Goal: Navigation & Orientation: Find specific page/section

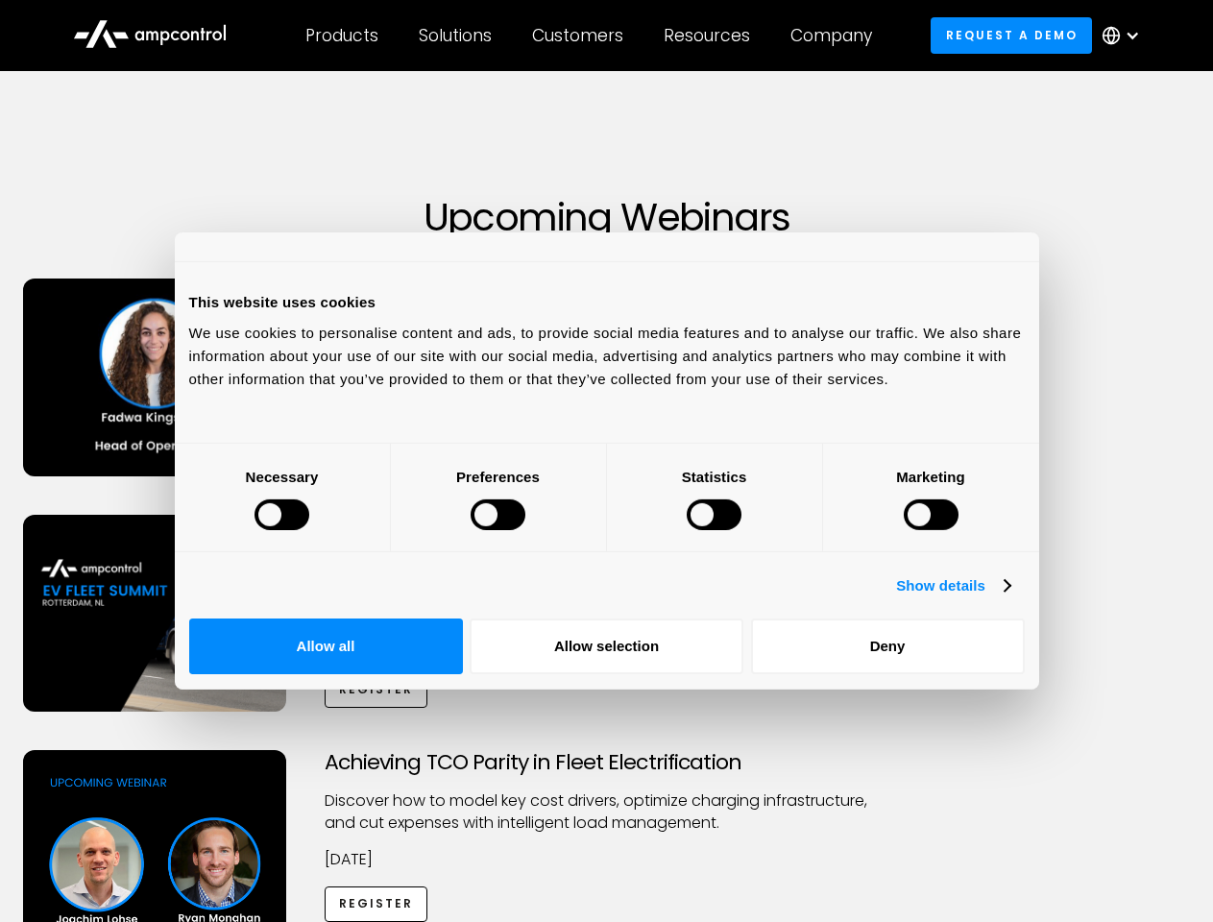
click at [309, 530] on div at bounding box center [281, 514] width 55 height 31
click at [1009, 597] on link "Show details" at bounding box center [952, 585] width 113 height 23
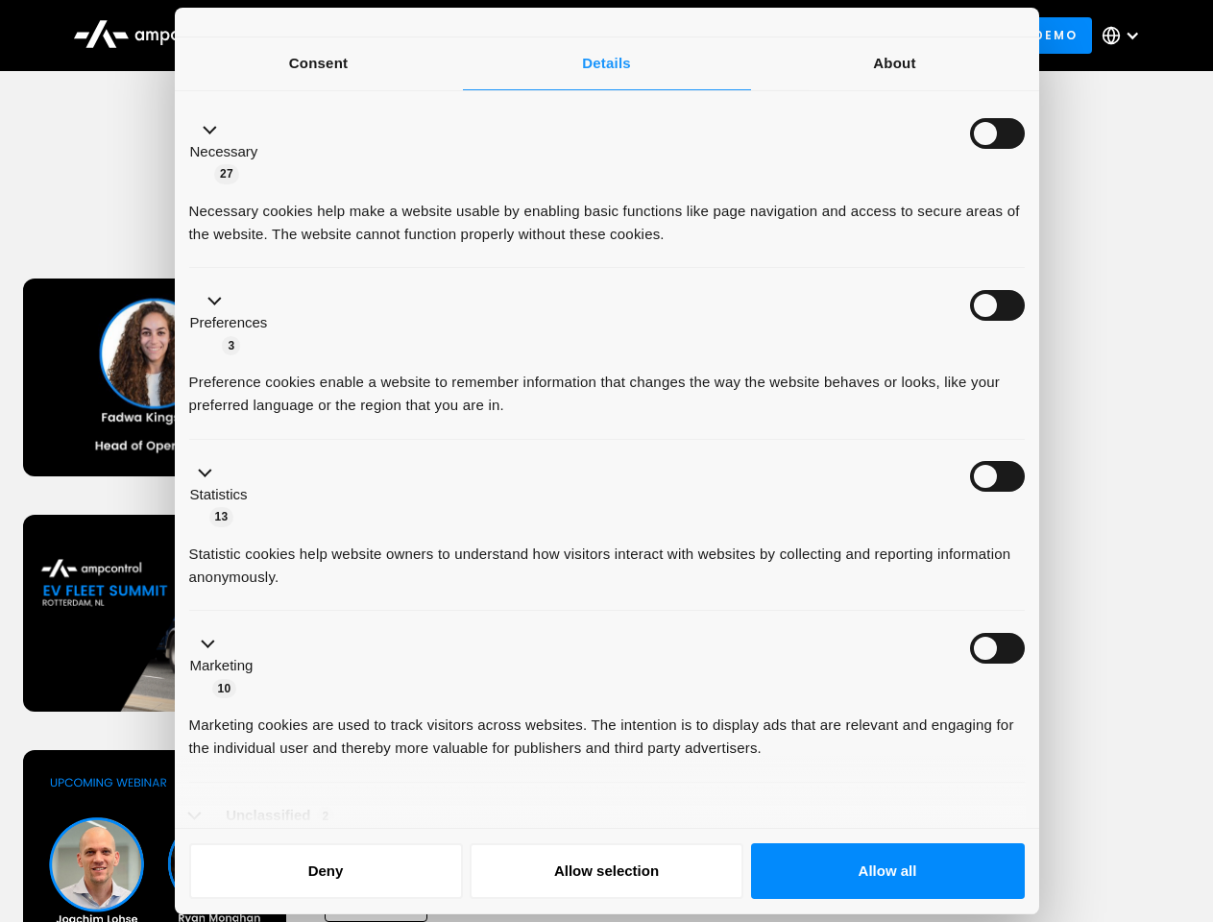
click at [1024, 269] on li "Necessary 27 Necessary cookies help make a website usable by enabling basic fun…" at bounding box center [606, 183] width 835 height 172
click at [1033, 734] on ul "Necessary 27 Necessary cookies help make a website usable by enabling basic fun…" at bounding box center [607, 492] width 854 height 791
click at [1061, 796] on div "Achieving TCO Parity in Fleet Electrification Discover how to model key cost dr…" at bounding box center [607, 900] width 1206 height 301
click at [590, 36] on div "Customers" at bounding box center [577, 35] width 91 height 21
click at [341, 36] on div "Products" at bounding box center [341, 35] width 73 height 21
